Goal: Book appointment/travel/reservation

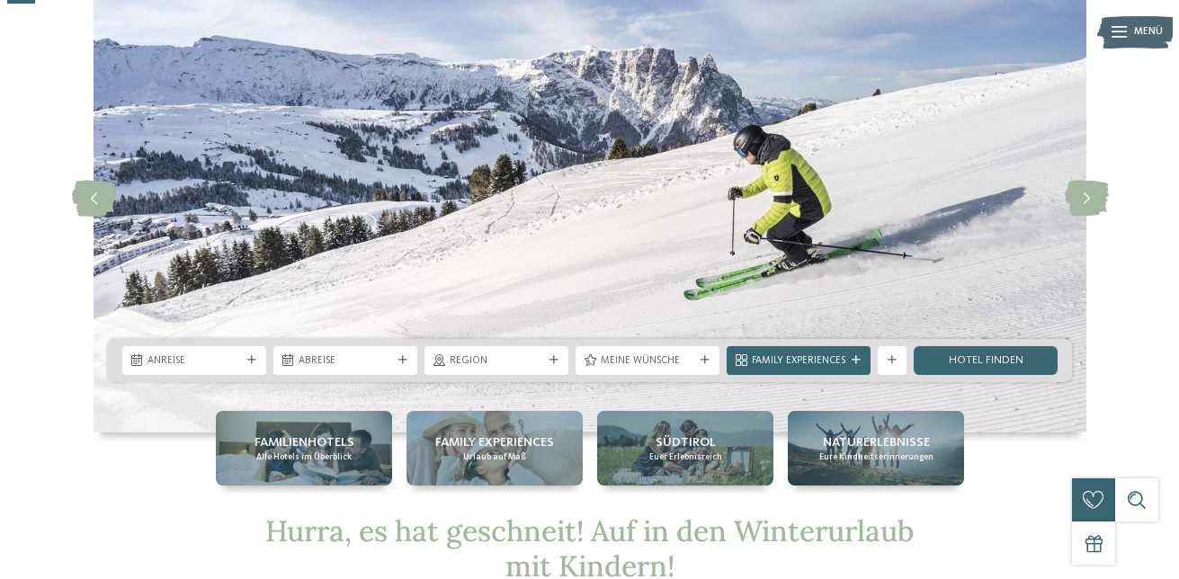
scroll to position [116, 0]
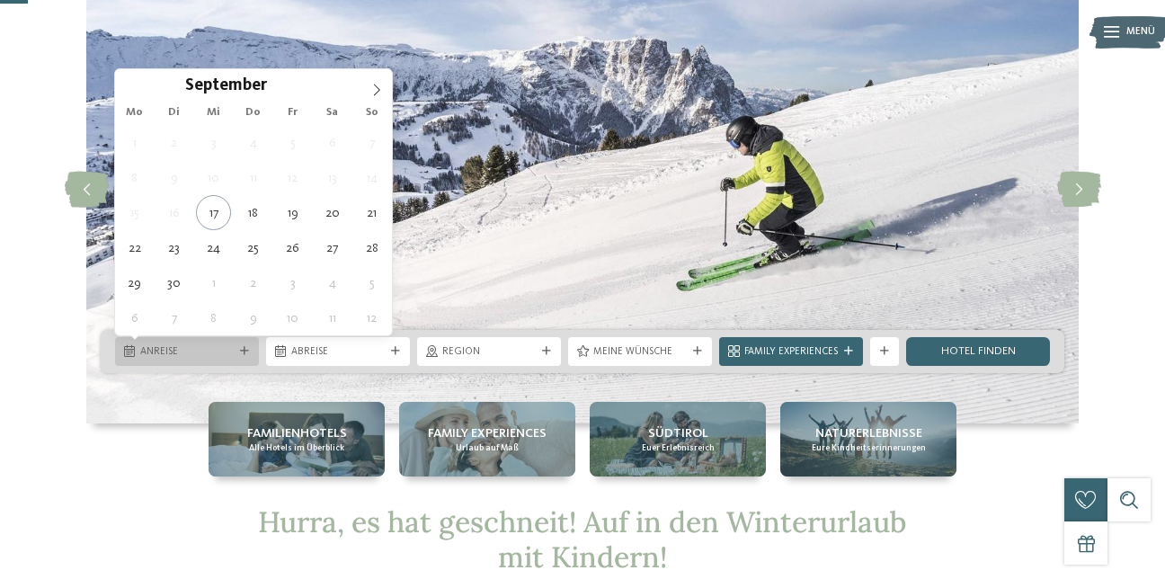
click at [171, 356] on span "Anreise" at bounding box center [187, 352] width 94 height 14
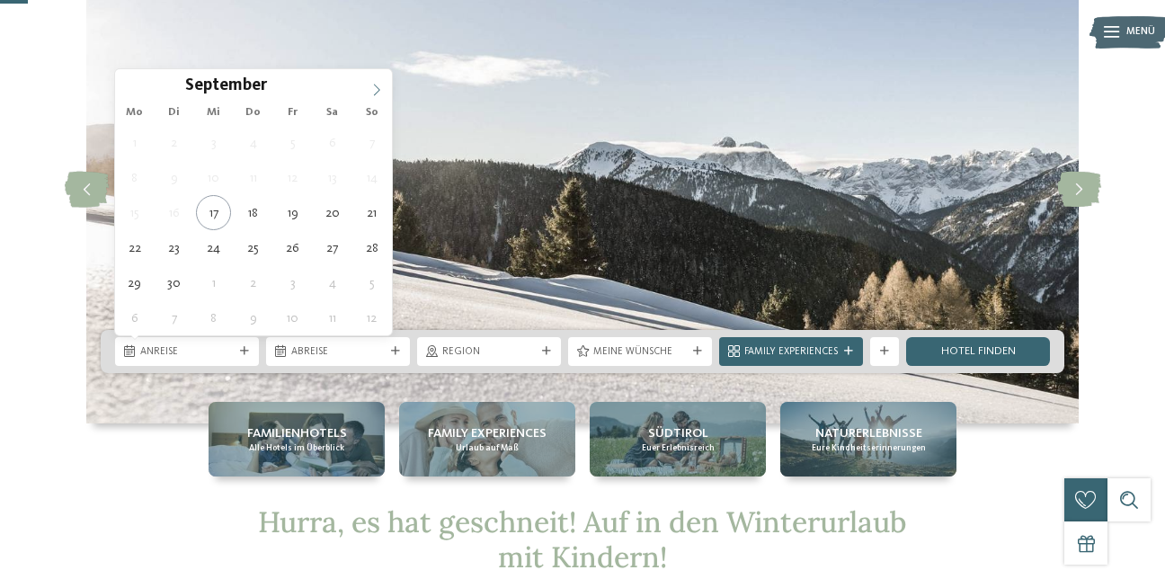
click at [380, 88] on icon at bounding box center [376, 90] width 13 height 13
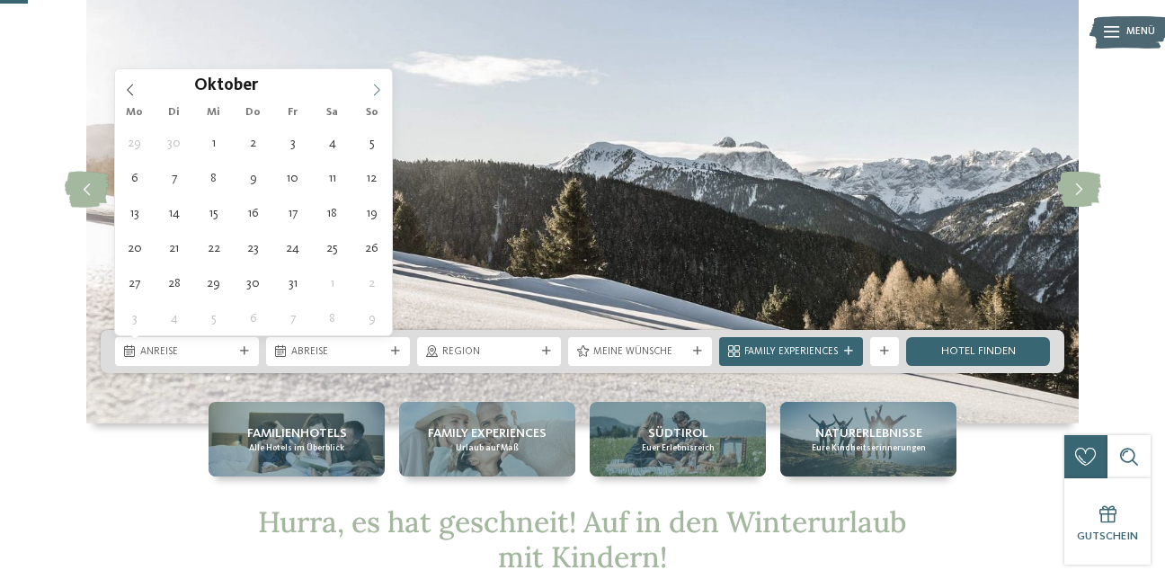
click at [380, 88] on icon at bounding box center [376, 90] width 13 height 13
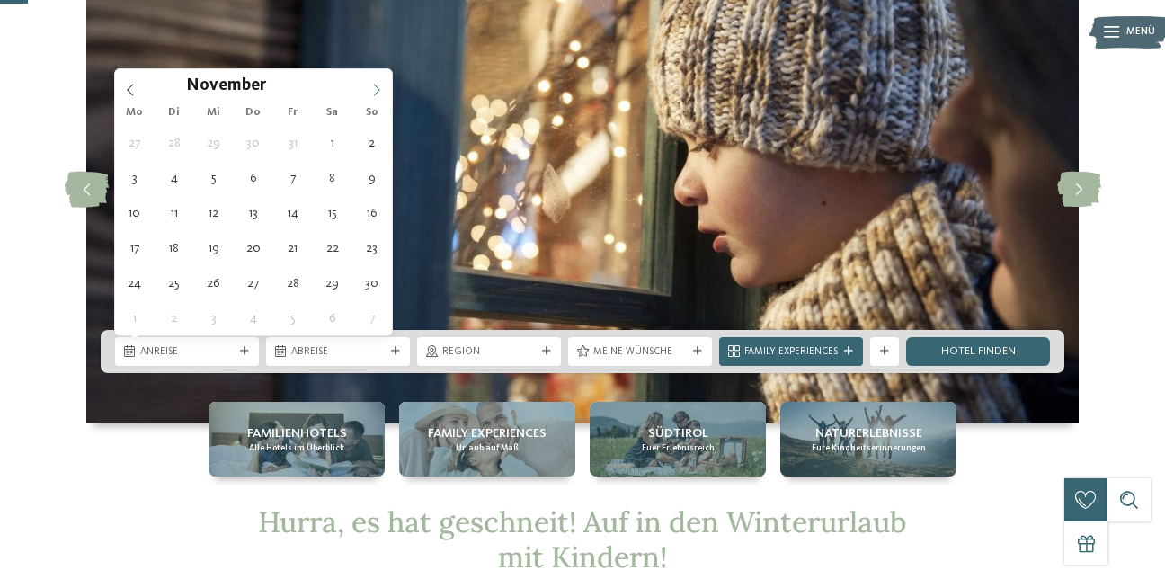
click at [380, 88] on icon at bounding box center [376, 90] width 13 height 13
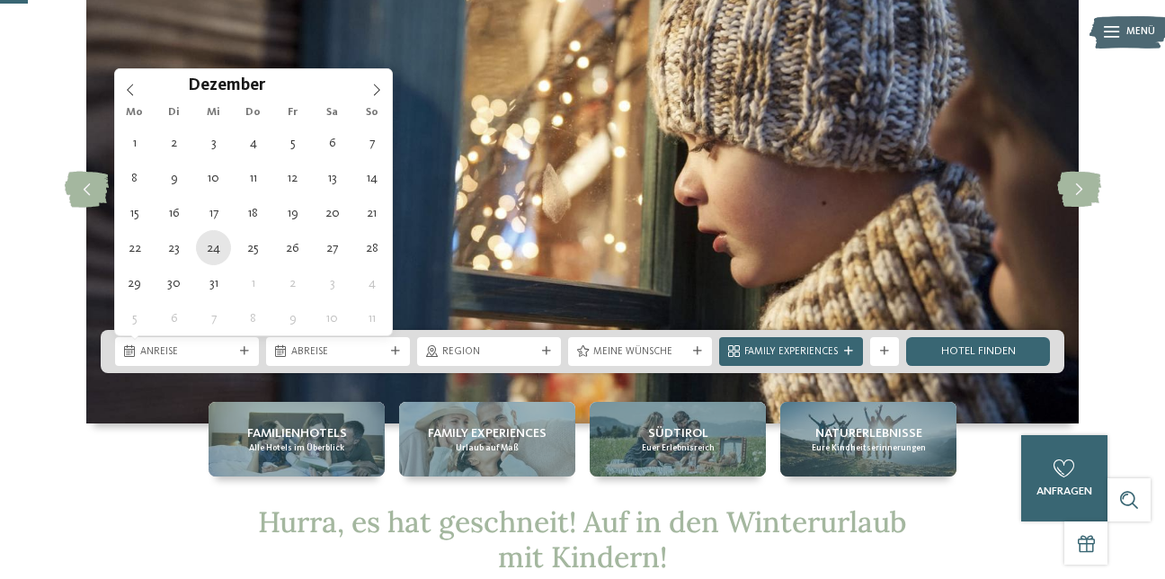
type div "[DATE]"
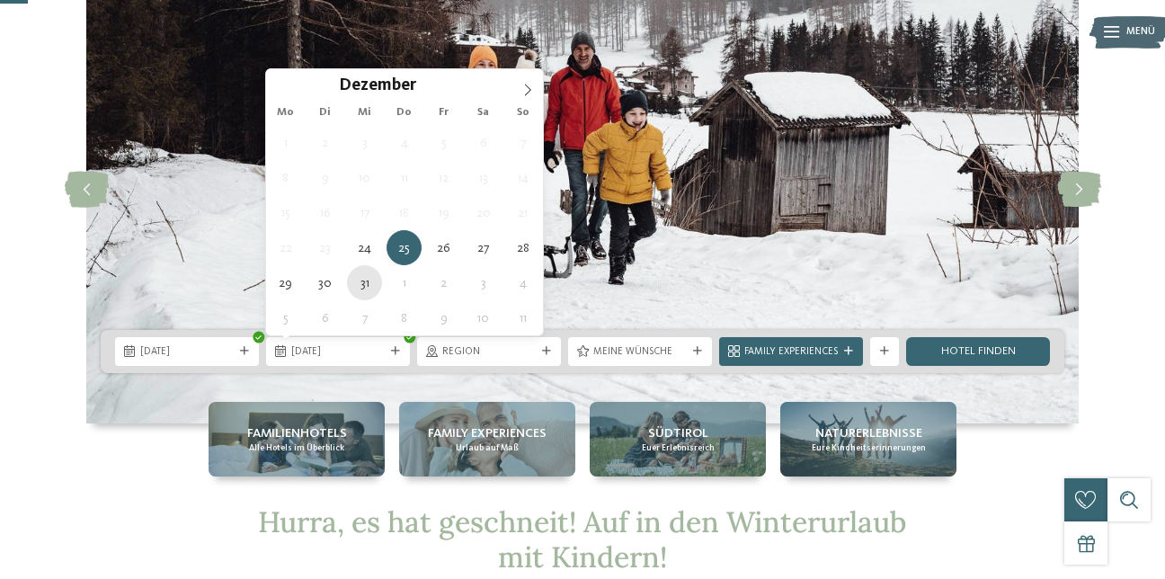
type div "[DATE]"
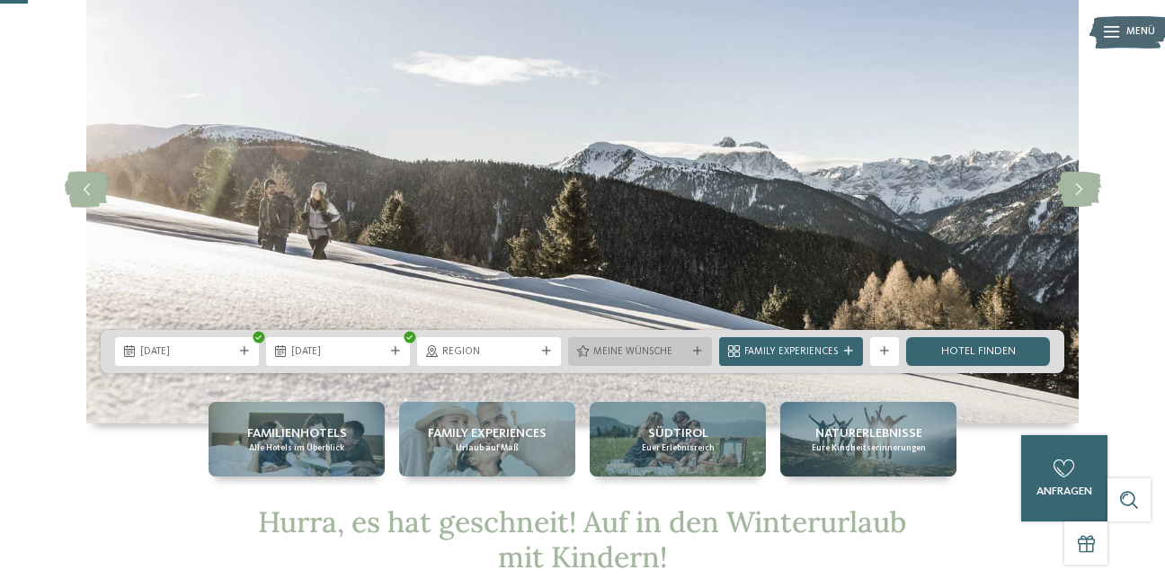
click at [680, 353] on span "Meine Wünsche" at bounding box center [641, 352] width 94 height 14
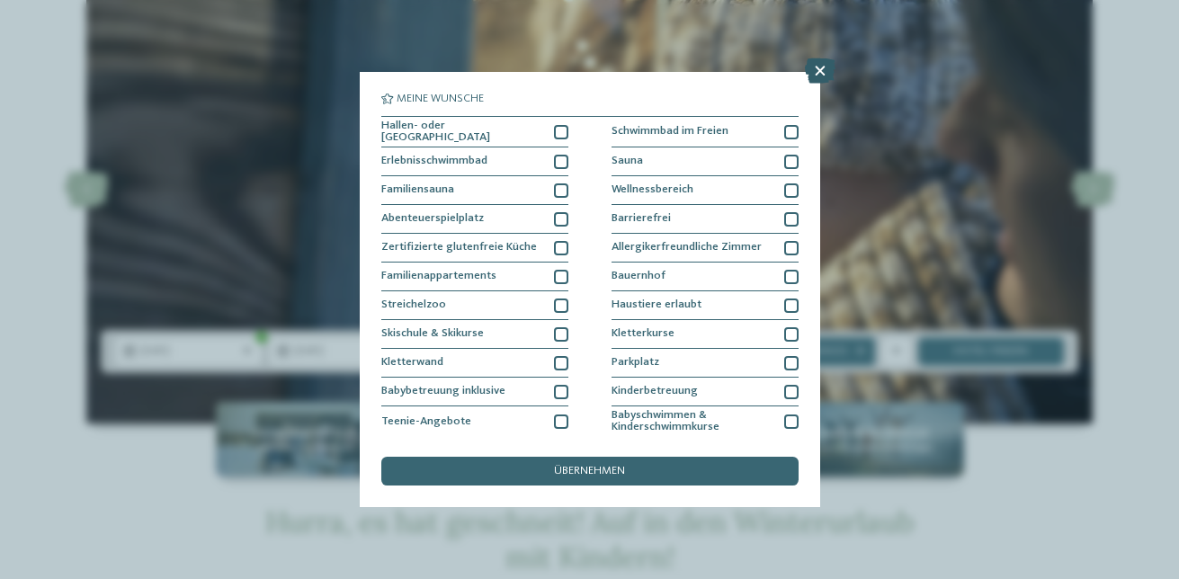
click at [819, 67] on icon at bounding box center [820, 70] width 31 height 25
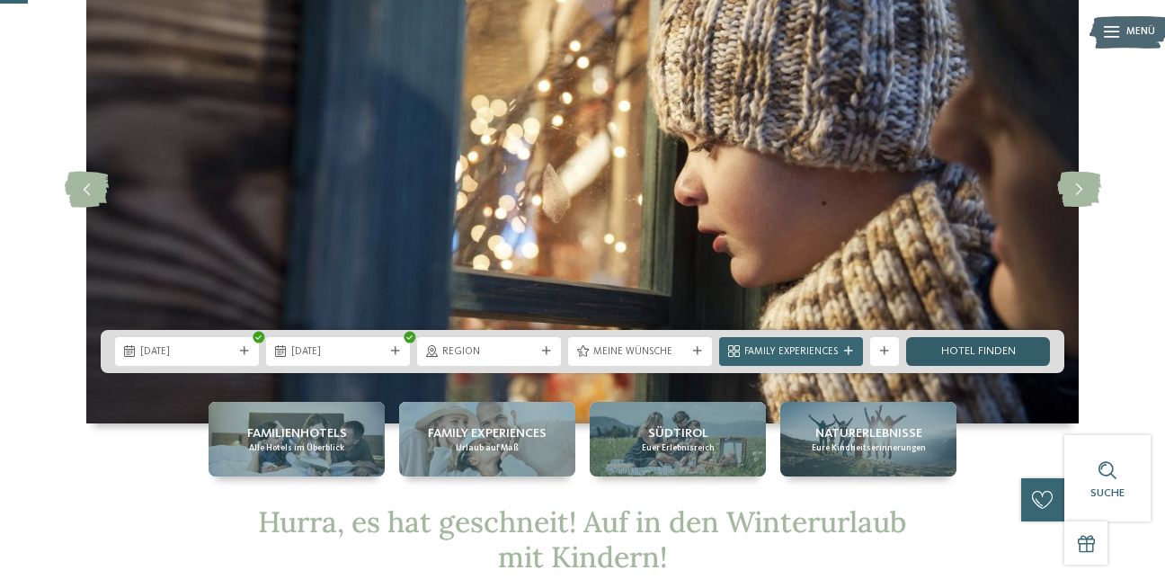
click at [987, 353] on link "Hotel finden" at bounding box center [978, 351] width 144 height 29
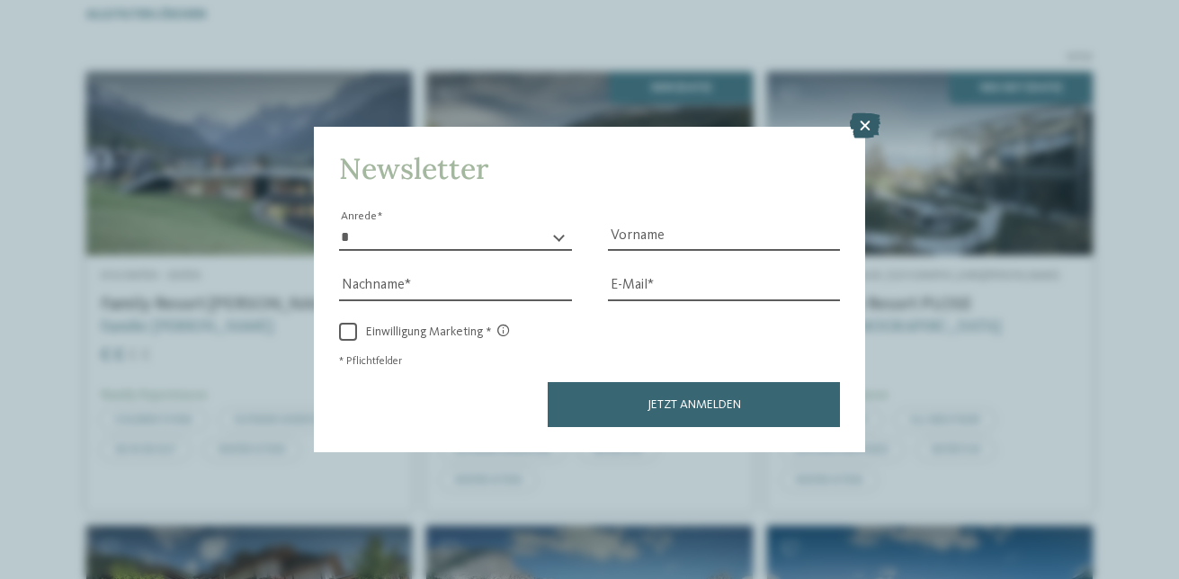
click at [866, 126] on icon at bounding box center [865, 125] width 31 height 25
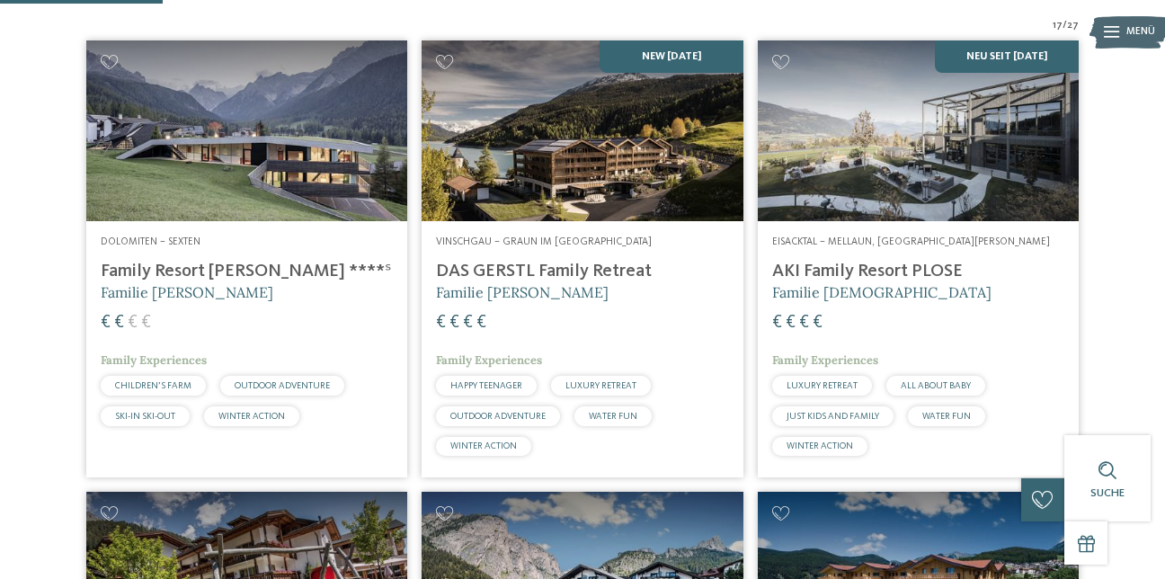
scroll to position [458, 0]
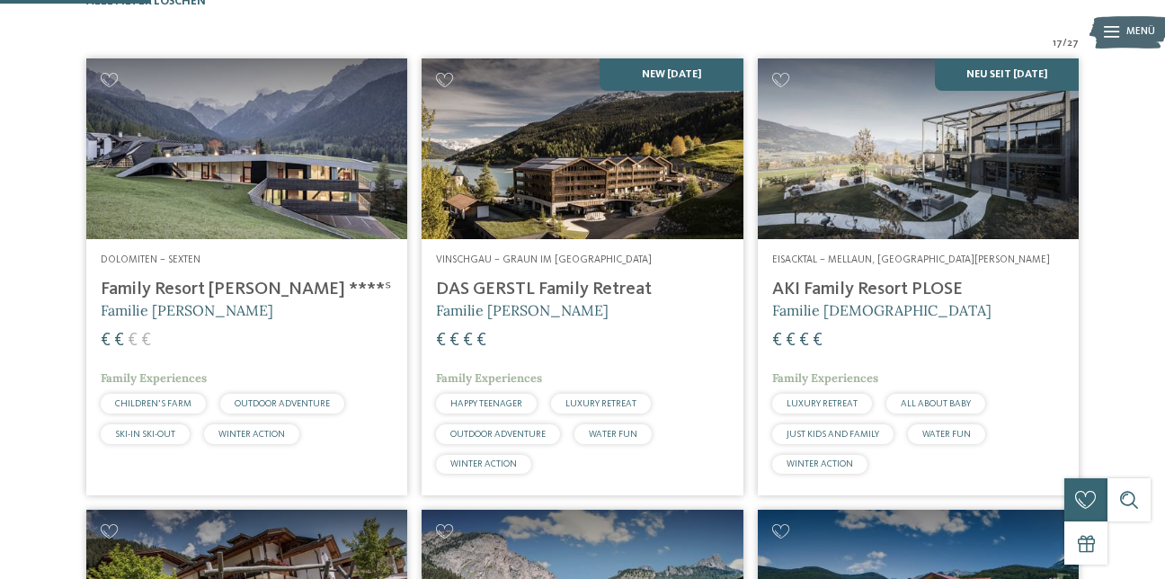
click at [198, 167] on img at bounding box center [246, 148] width 321 height 181
